Goal: Information Seeking & Learning: Learn about a topic

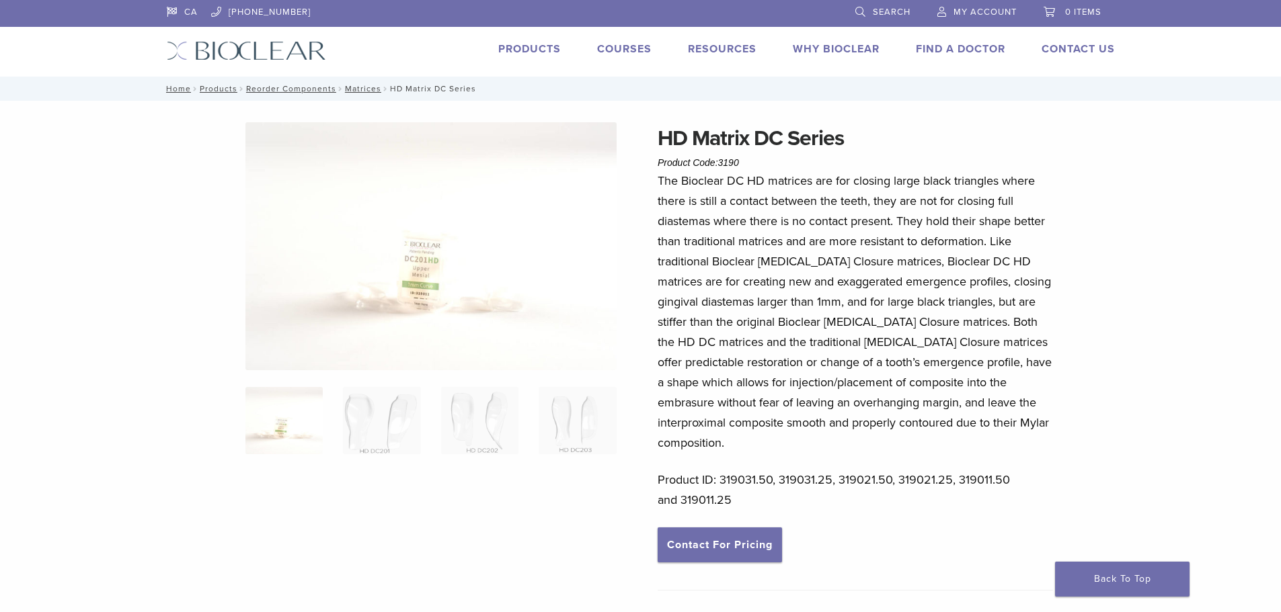
click at [738, 311] on p "The Bioclear DC HD matrices are for closing large black triangles where there i…" at bounding box center [855, 312] width 395 height 282
click at [522, 45] on link "Products" at bounding box center [529, 48] width 63 height 13
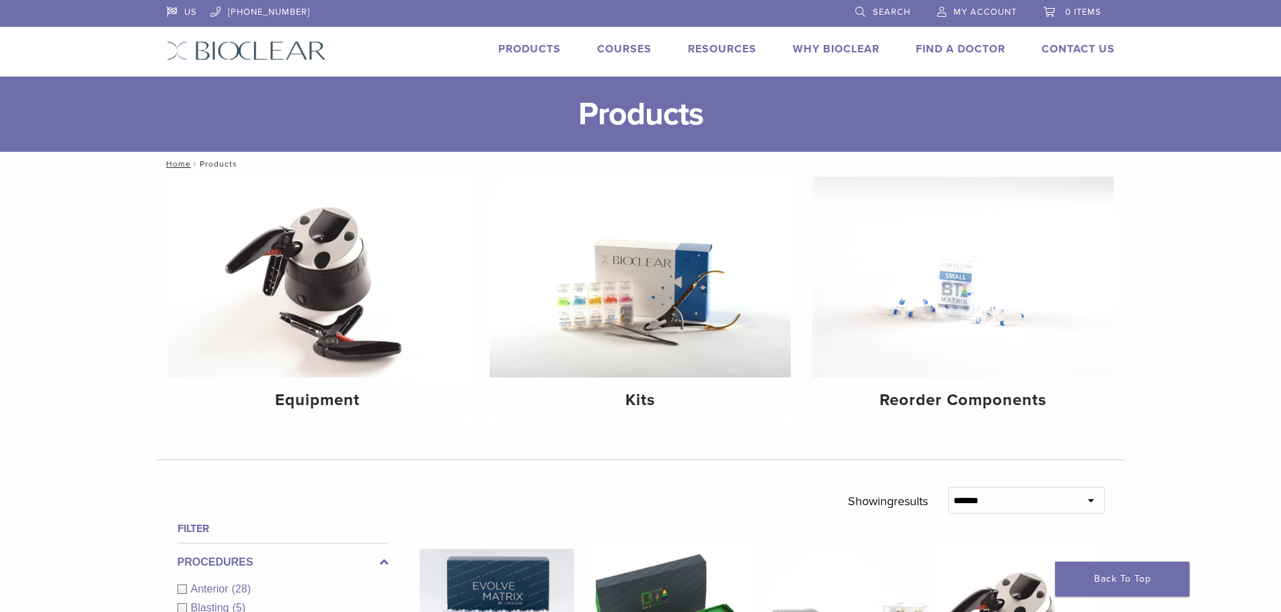
click at [853, 47] on link "Why Bioclear" at bounding box center [836, 48] width 87 height 13
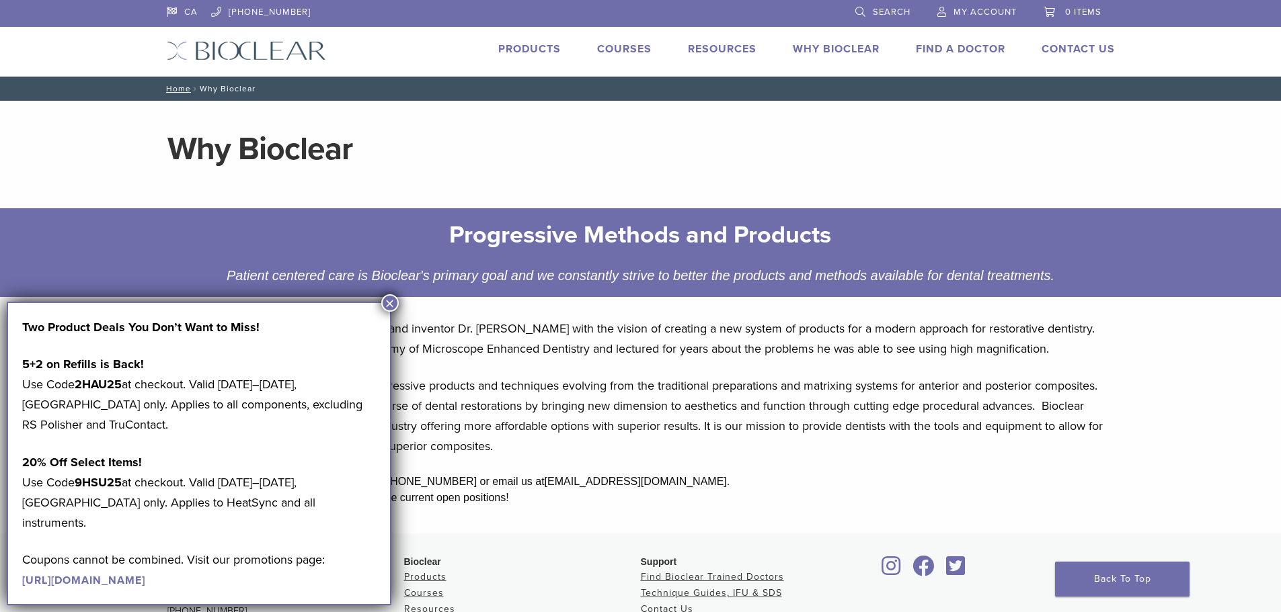
click at [389, 302] on button "×" at bounding box center [389, 302] width 17 height 17
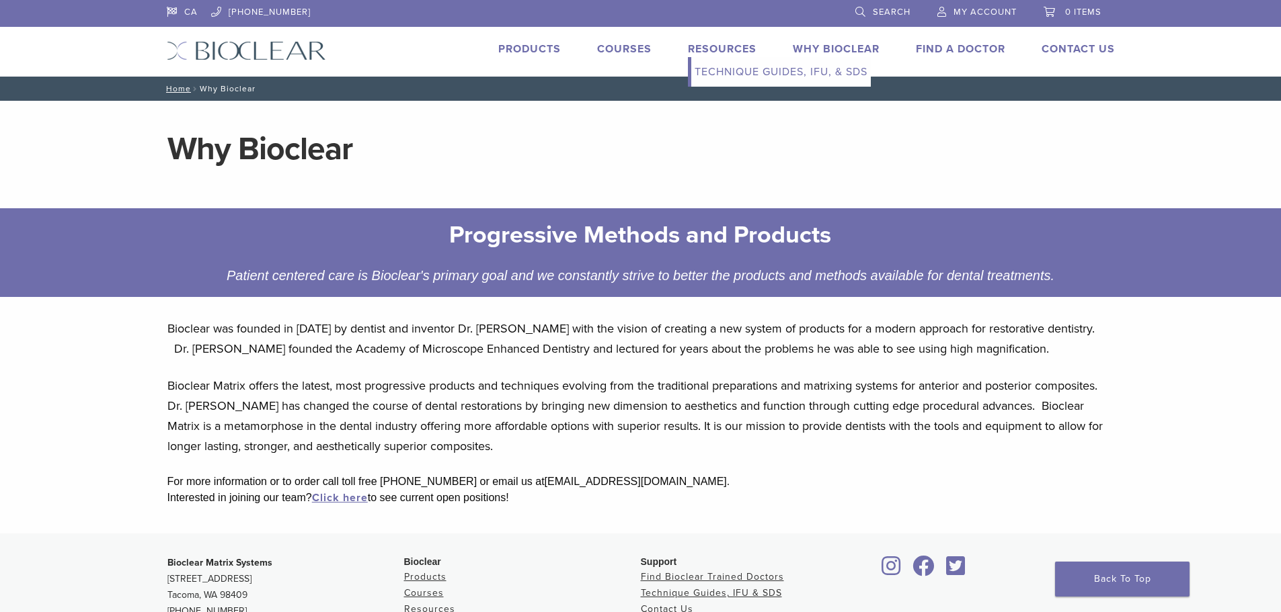
click at [808, 74] on link "Technique Guides, IFU, & SDS" at bounding box center [781, 72] width 180 height 30
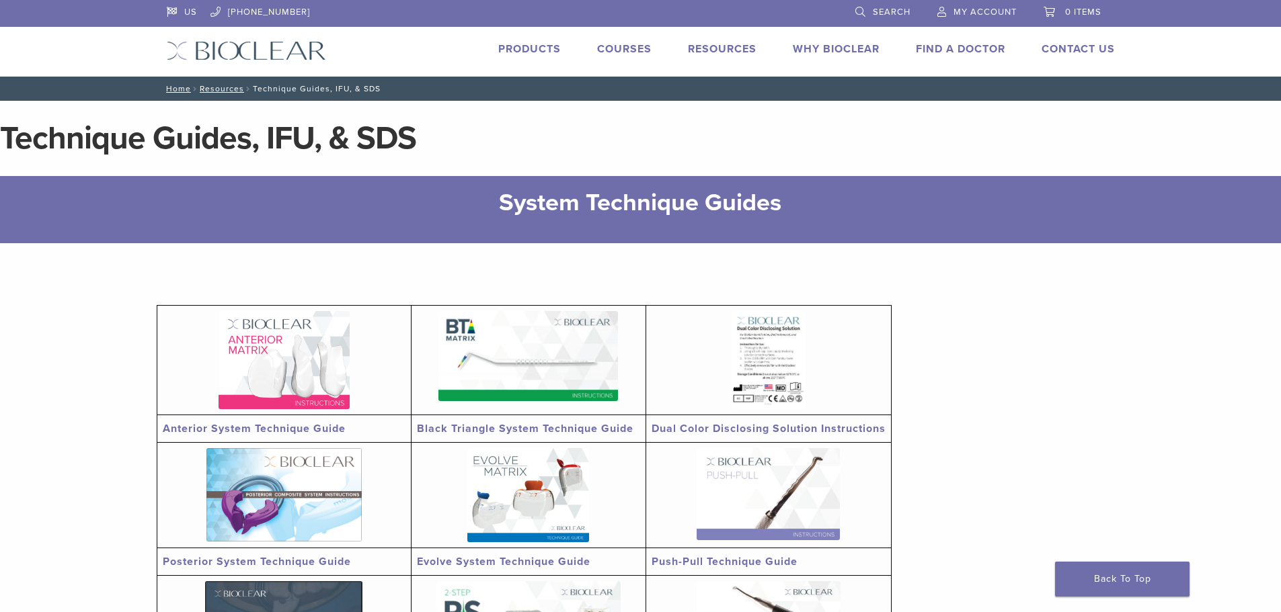
click at [317, 42] on img at bounding box center [246, 50] width 159 height 19
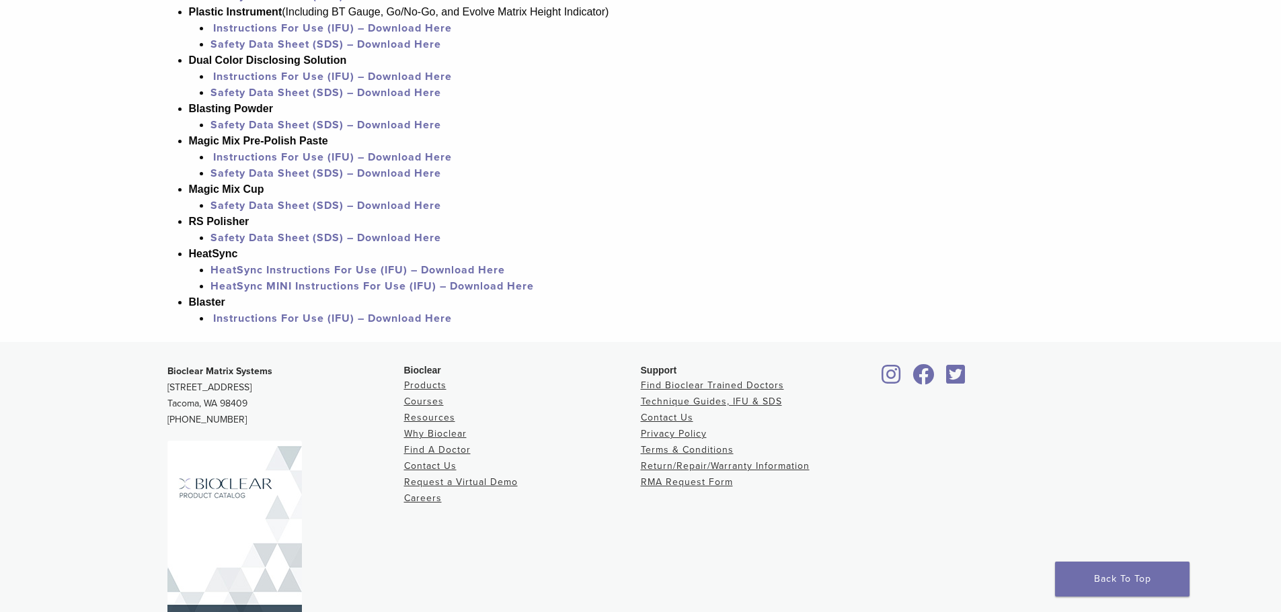
scroll to position [1305, 0]
